Goal: Task Accomplishment & Management: Use online tool/utility

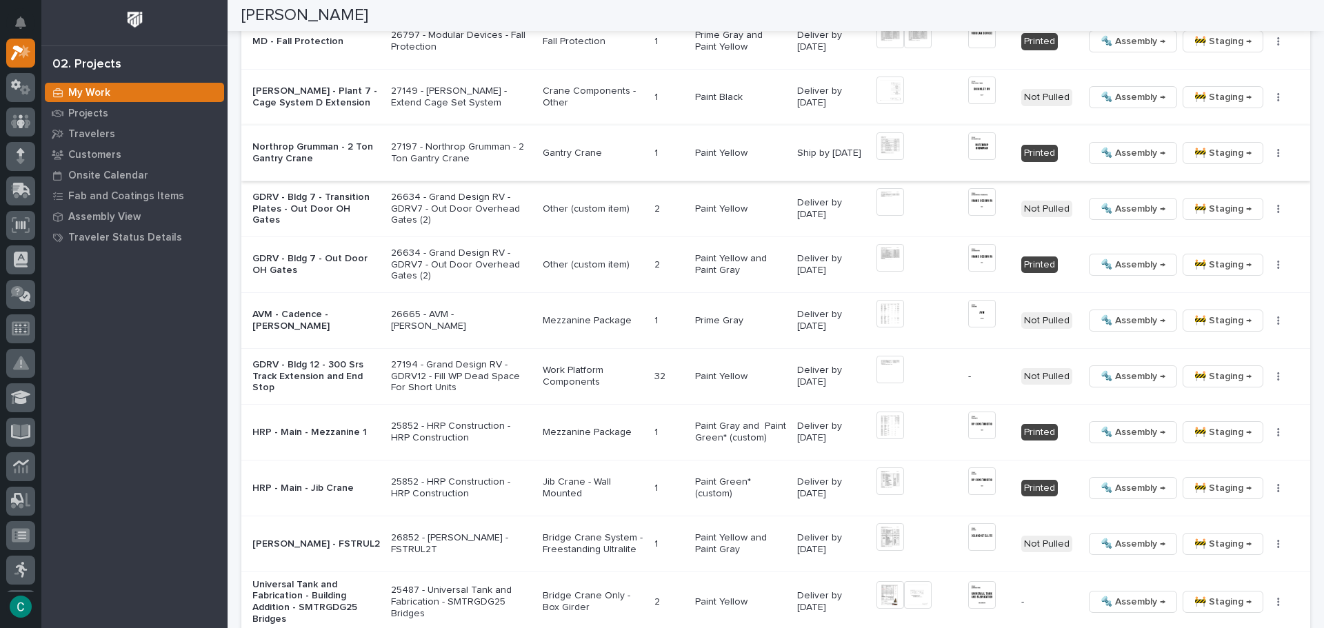
scroll to position [1930, 0]
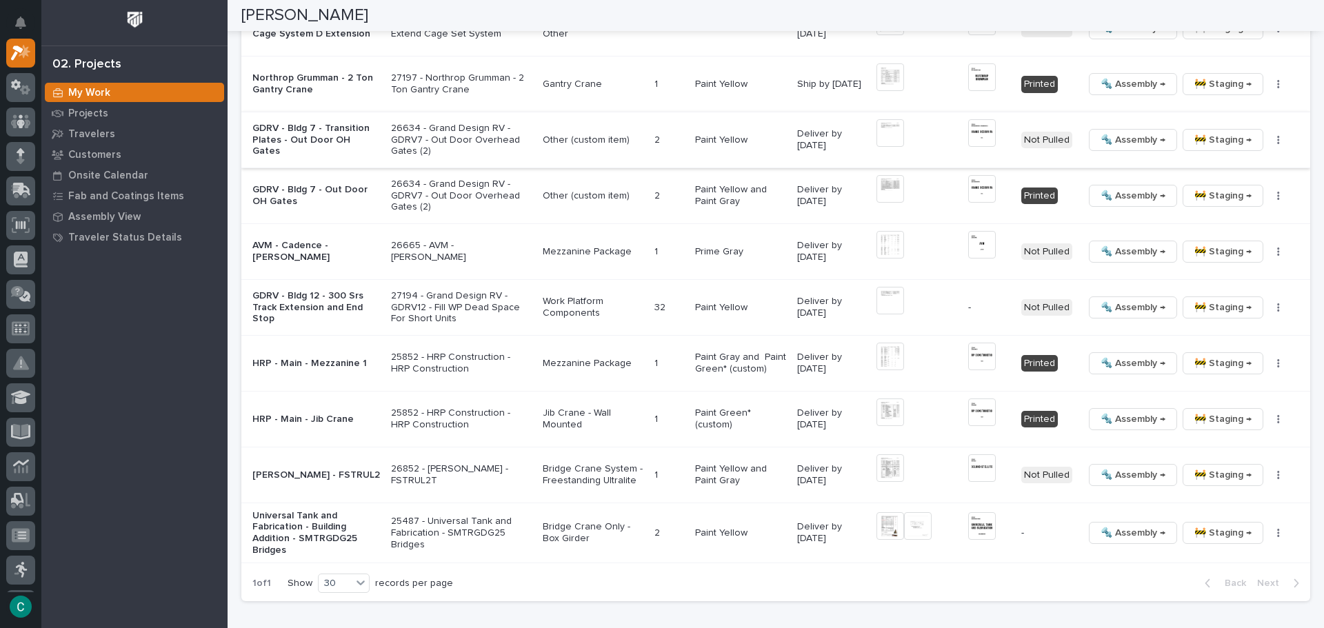
click at [889, 130] on img at bounding box center [890, 133] width 28 height 28
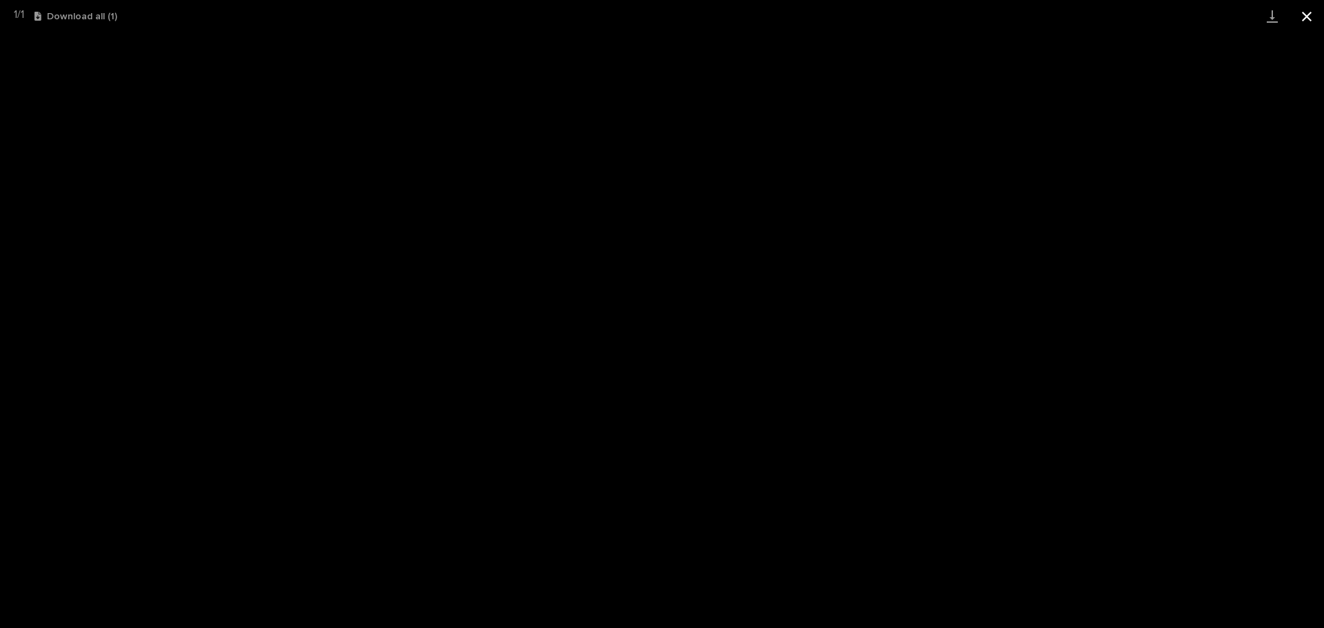
click at [1308, 21] on button "Close gallery" at bounding box center [1306, 16] width 34 height 32
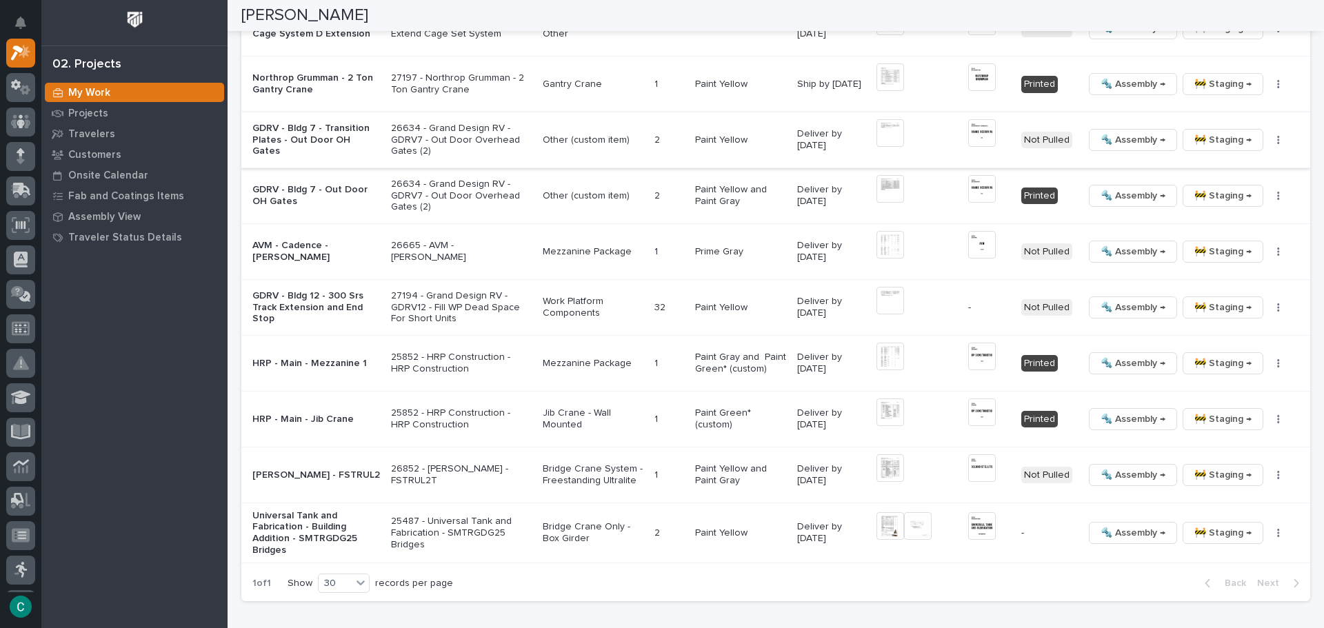
click at [968, 128] on img at bounding box center [982, 133] width 28 height 28
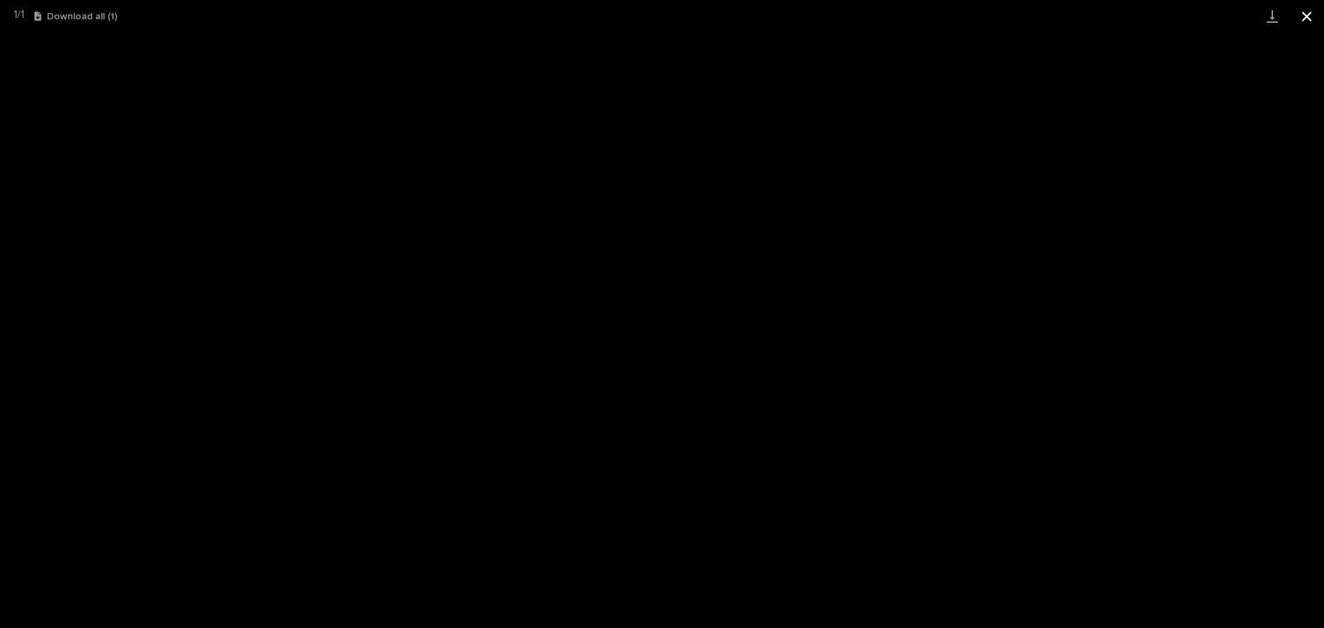
click at [1316, 14] on button "Close gallery" at bounding box center [1306, 16] width 34 height 32
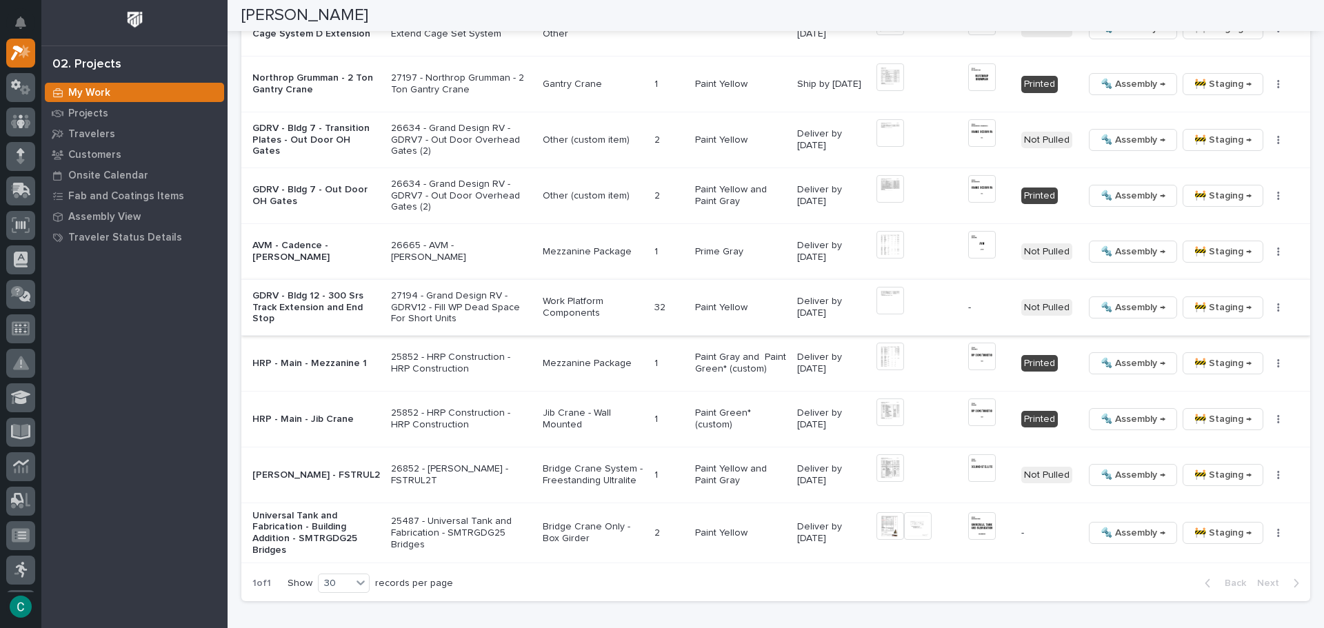
click at [1277, 303] on icon "button" at bounding box center [1278, 308] width 3 height 10
click at [1231, 376] on span "Generate VIP" at bounding box center [1218, 375] width 59 height 17
click at [1277, 303] on icon "button" at bounding box center [1278, 308] width 3 height 10
click at [1212, 374] on span "Generate VIP" at bounding box center [1218, 375] width 59 height 17
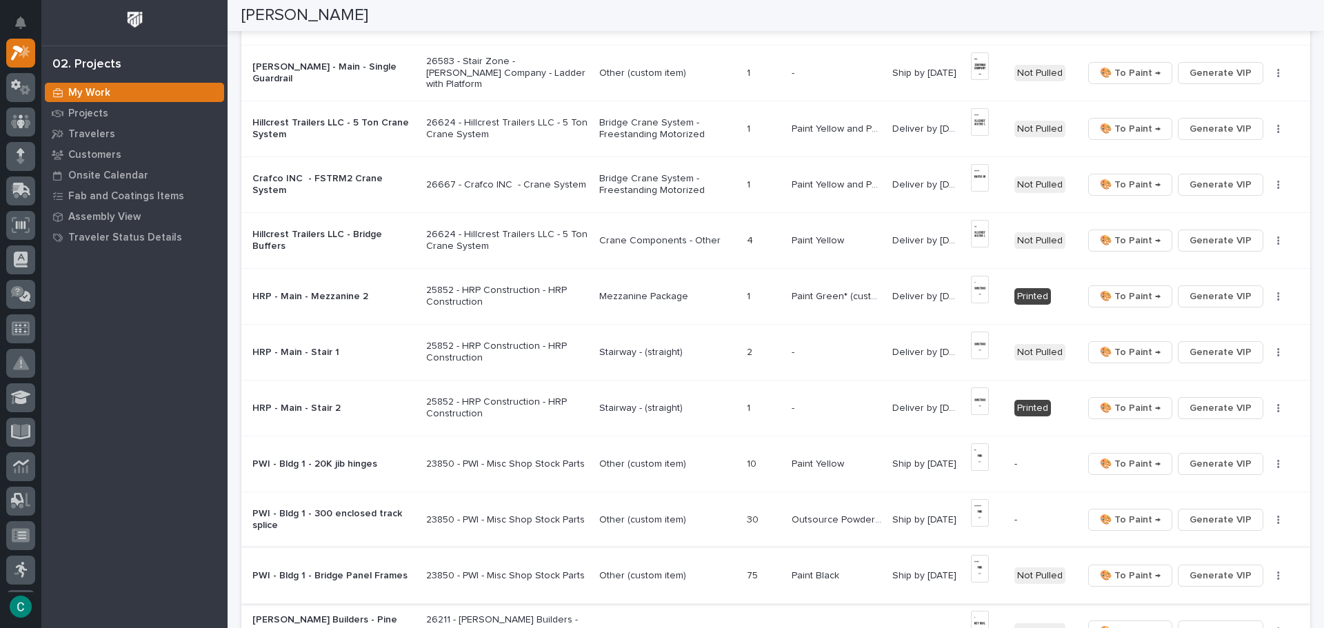
scroll to position [552, 0]
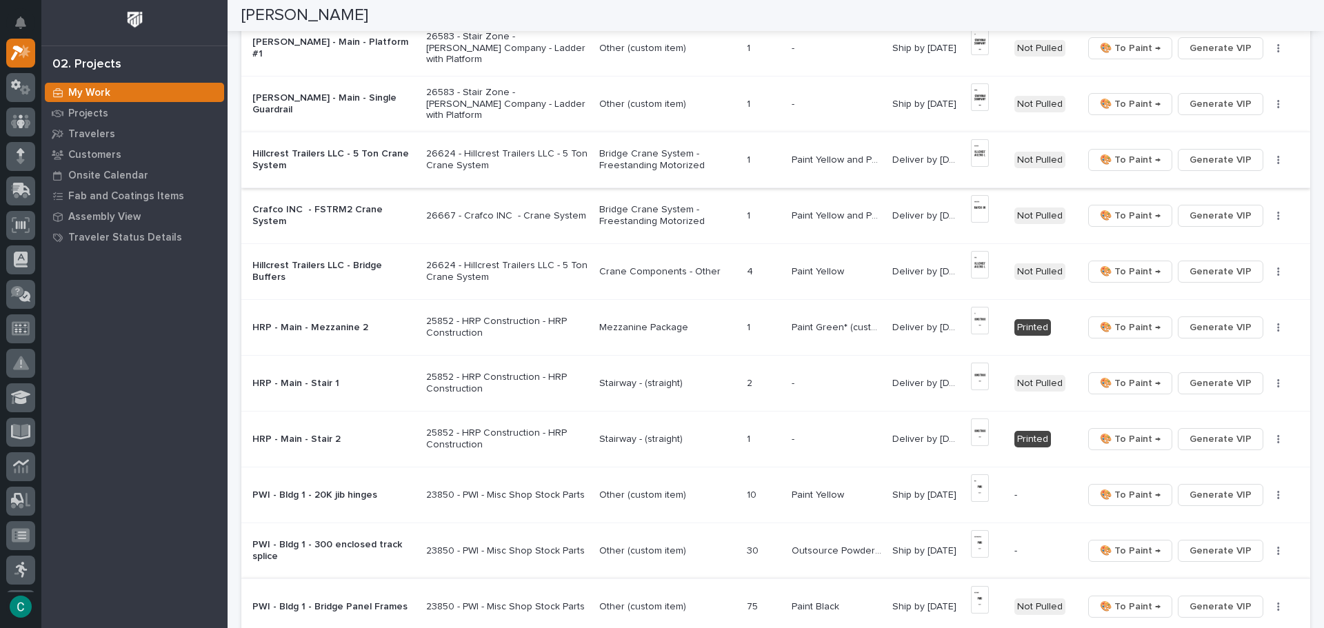
click at [975, 203] on img at bounding box center [980, 209] width 18 height 28
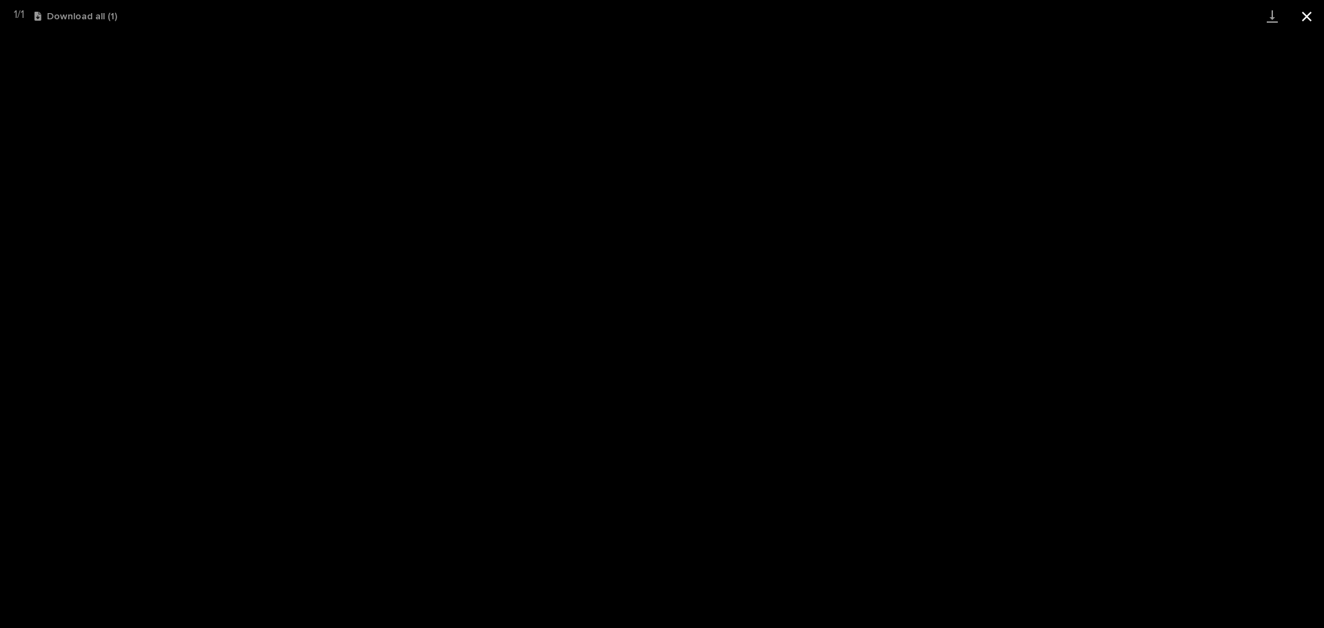
click at [1316, 16] on button "Close gallery" at bounding box center [1306, 16] width 34 height 32
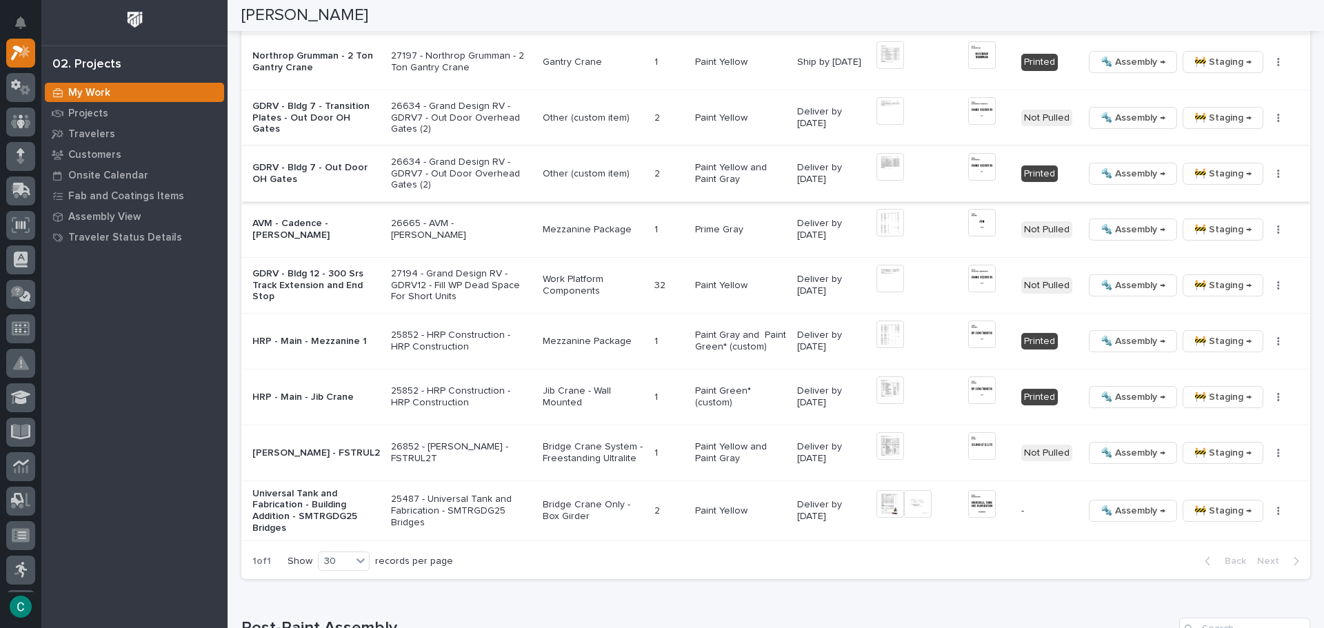
scroll to position [1930, 0]
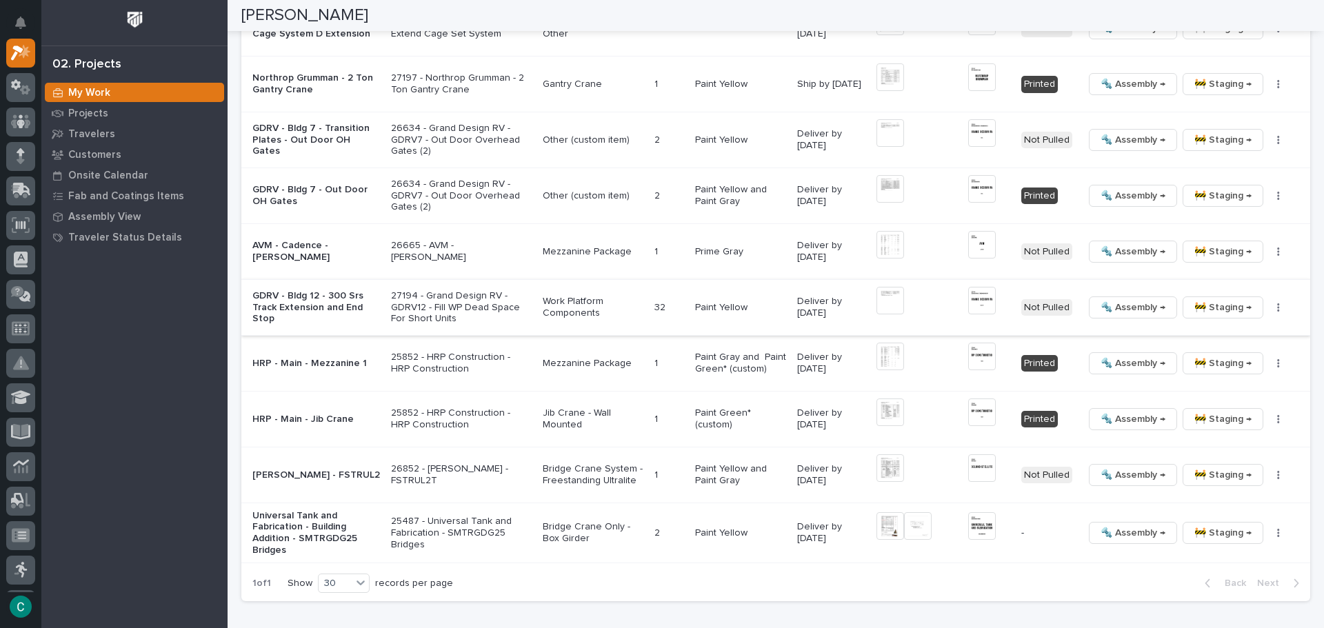
click at [968, 292] on img at bounding box center [982, 301] width 28 height 28
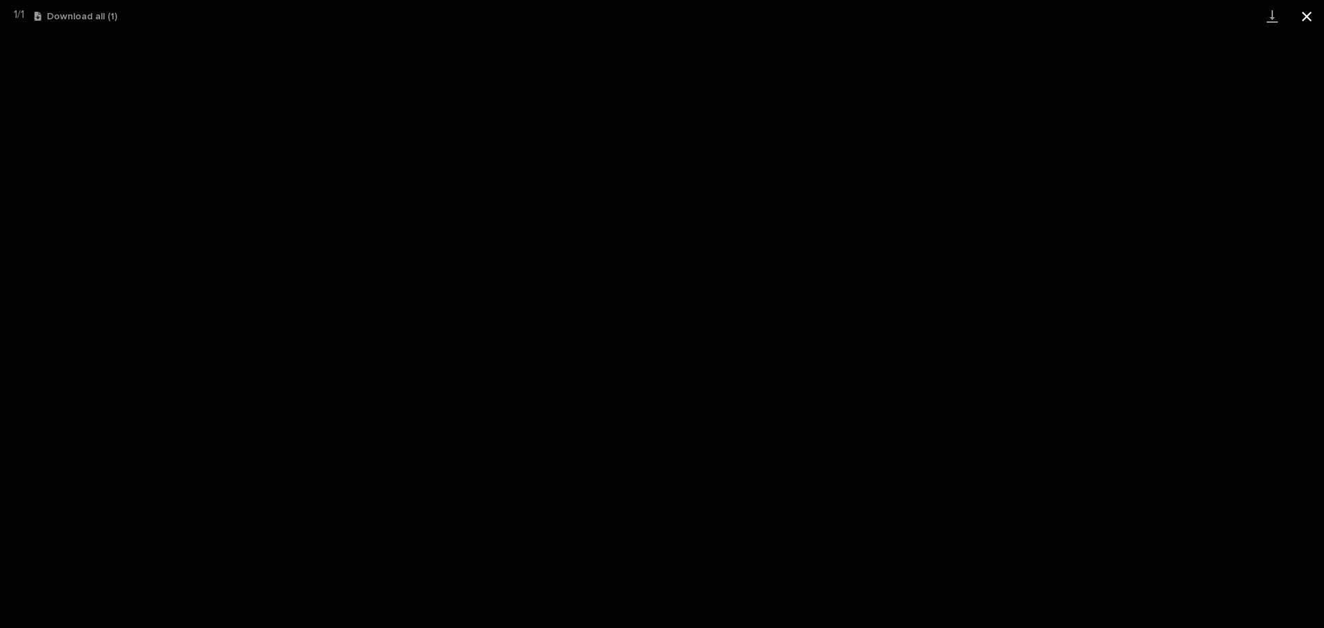
click at [1307, 12] on button "Close gallery" at bounding box center [1306, 16] width 34 height 32
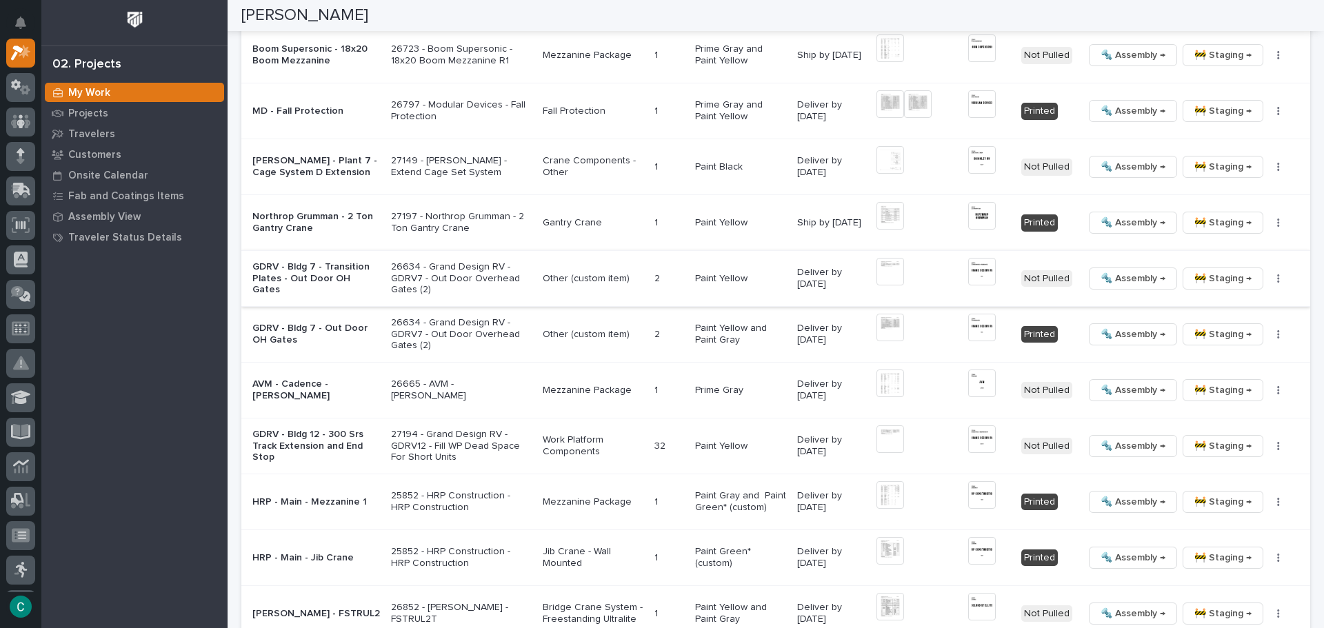
scroll to position [1792, 0]
click at [969, 267] on img at bounding box center [982, 271] width 28 height 28
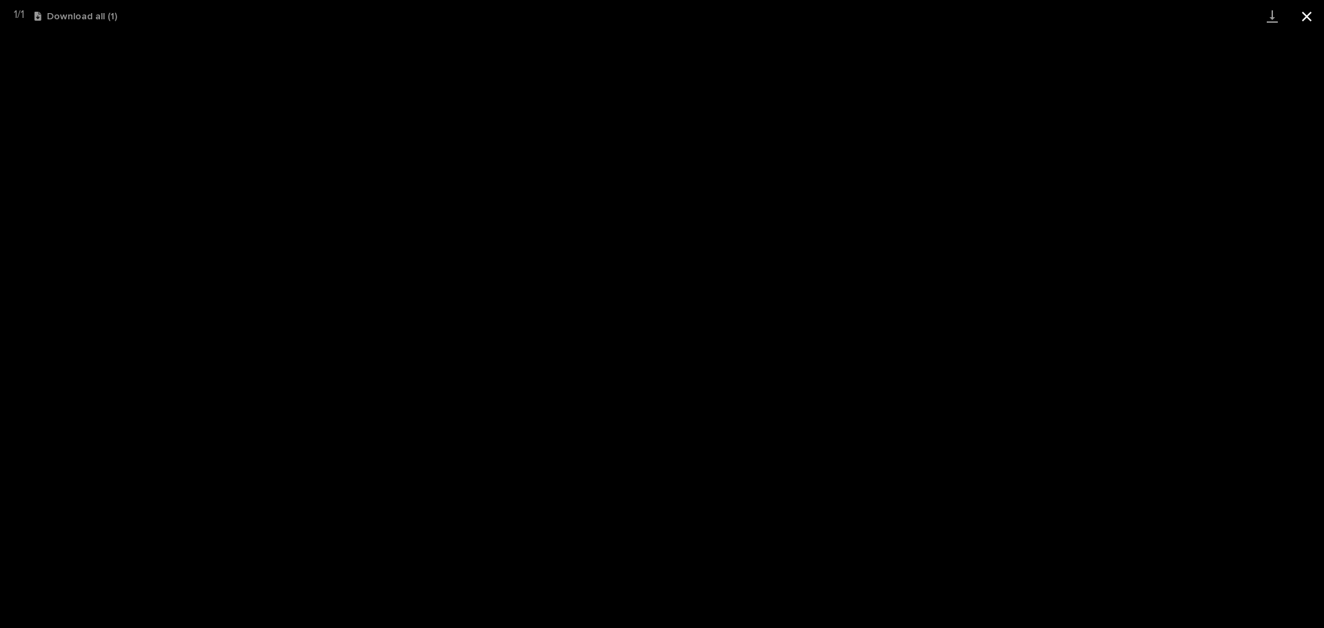
click at [1308, 19] on button "Close gallery" at bounding box center [1306, 16] width 34 height 32
